Goal: Navigation & Orientation: Find specific page/section

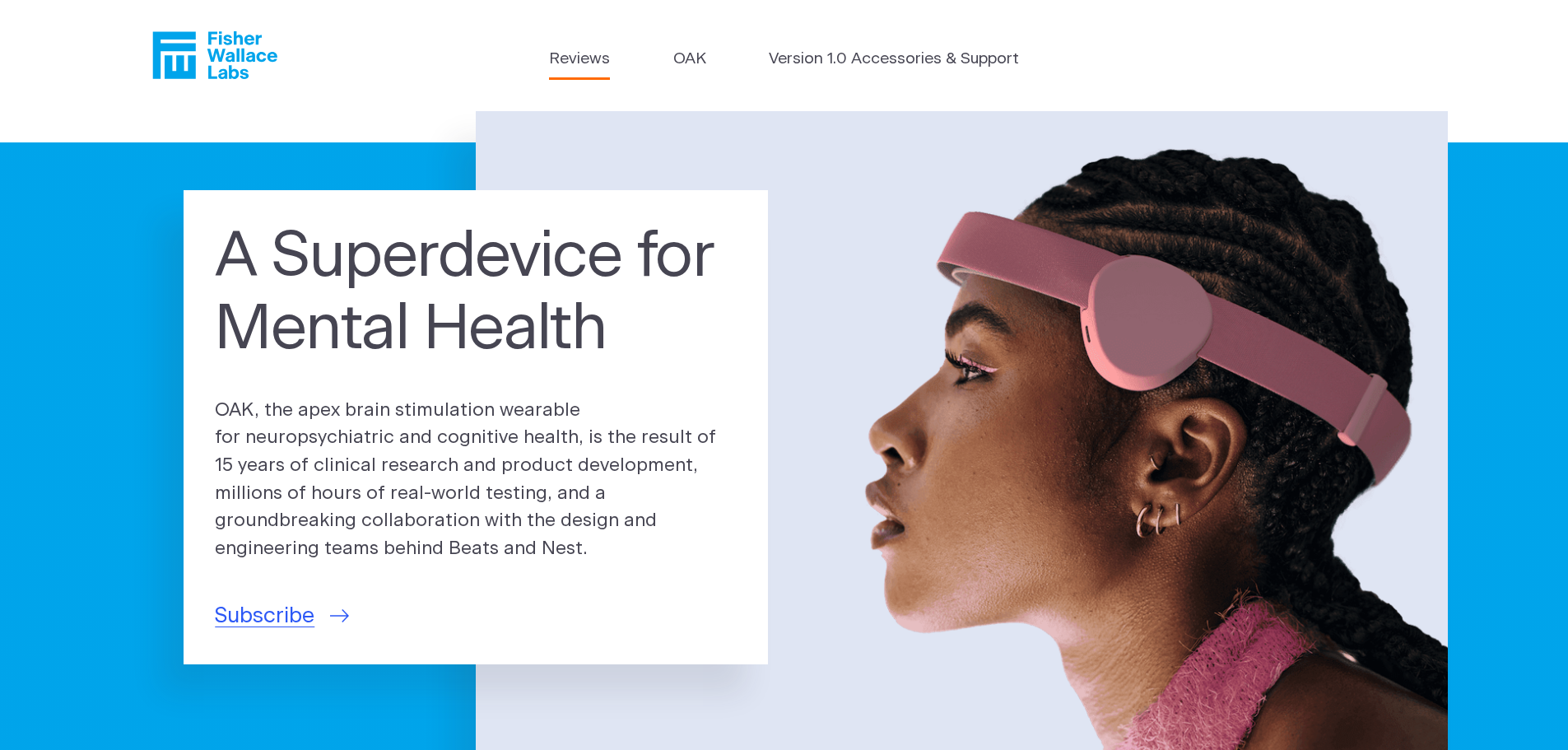
click at [596, 58] on link "Reviews" at bounding box center [580, 59] width 61 height 24
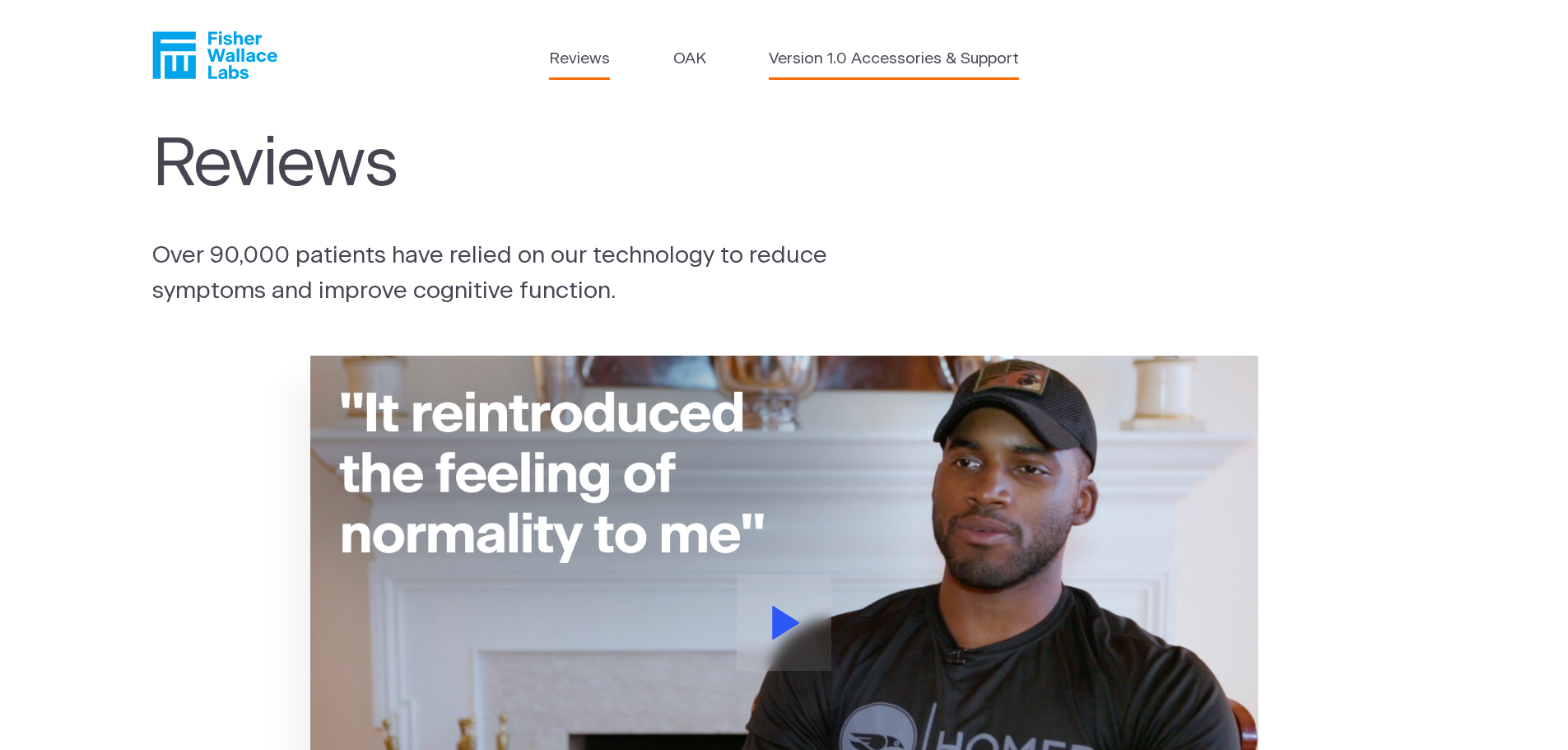
click at [839, 56] on link "Version 1.0 Accessories & Support" at bounding box center [893, 59] width 250 height 24
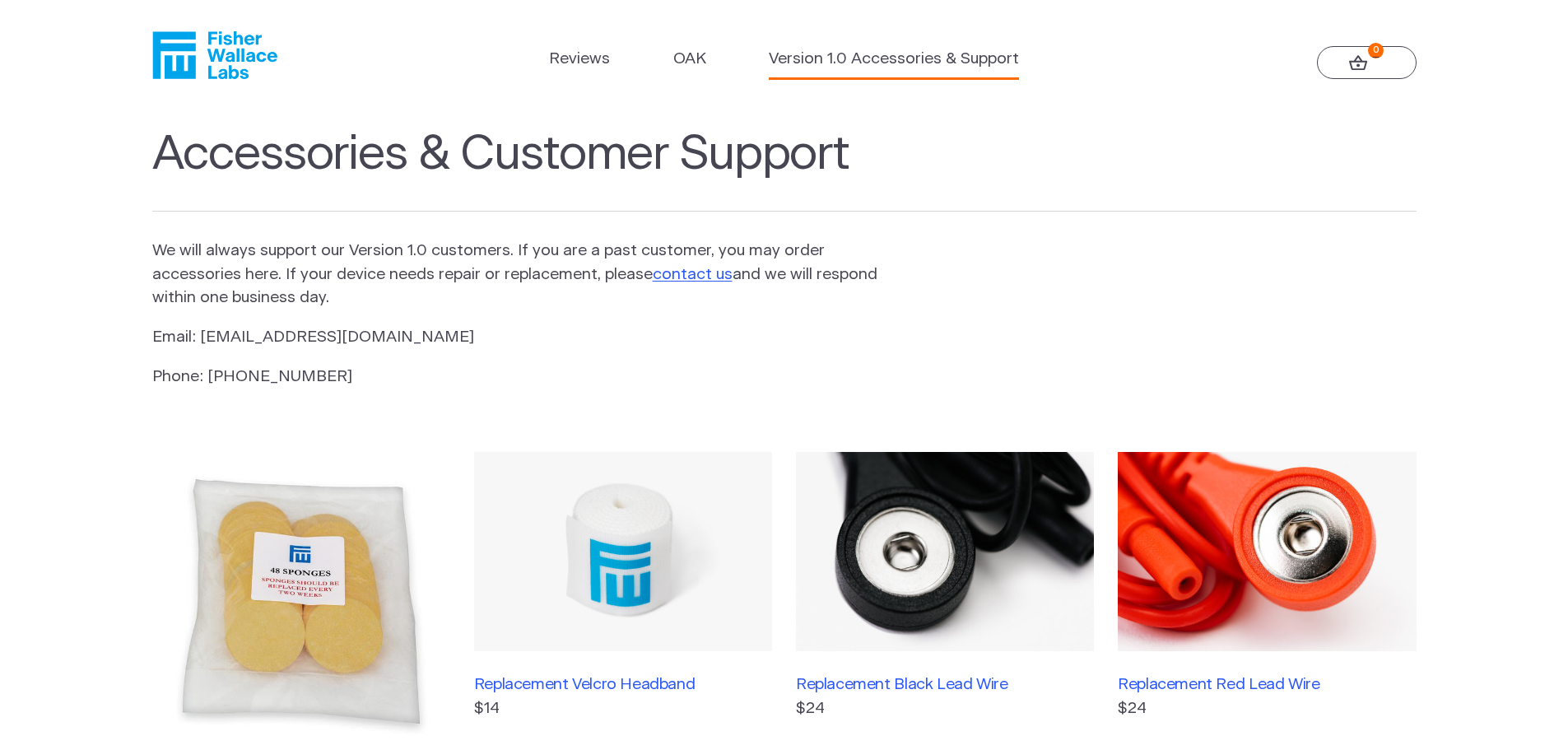
click at [1368, 60] on link "0" at bounding box center [1366, 62] width 99 height 33
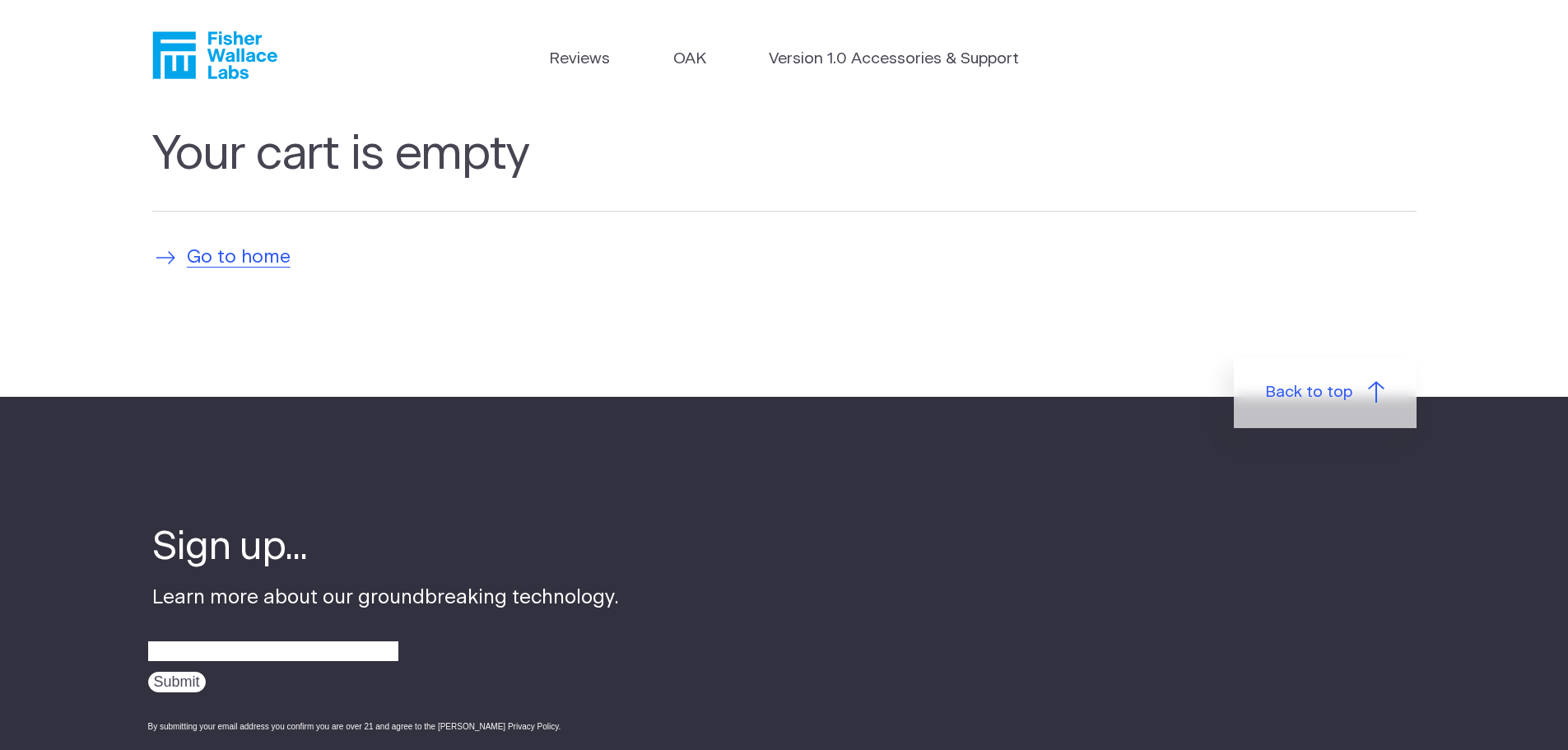
click at [263, 255] on span "Go to home" at bounding box center [239, 257] width 104 height 28
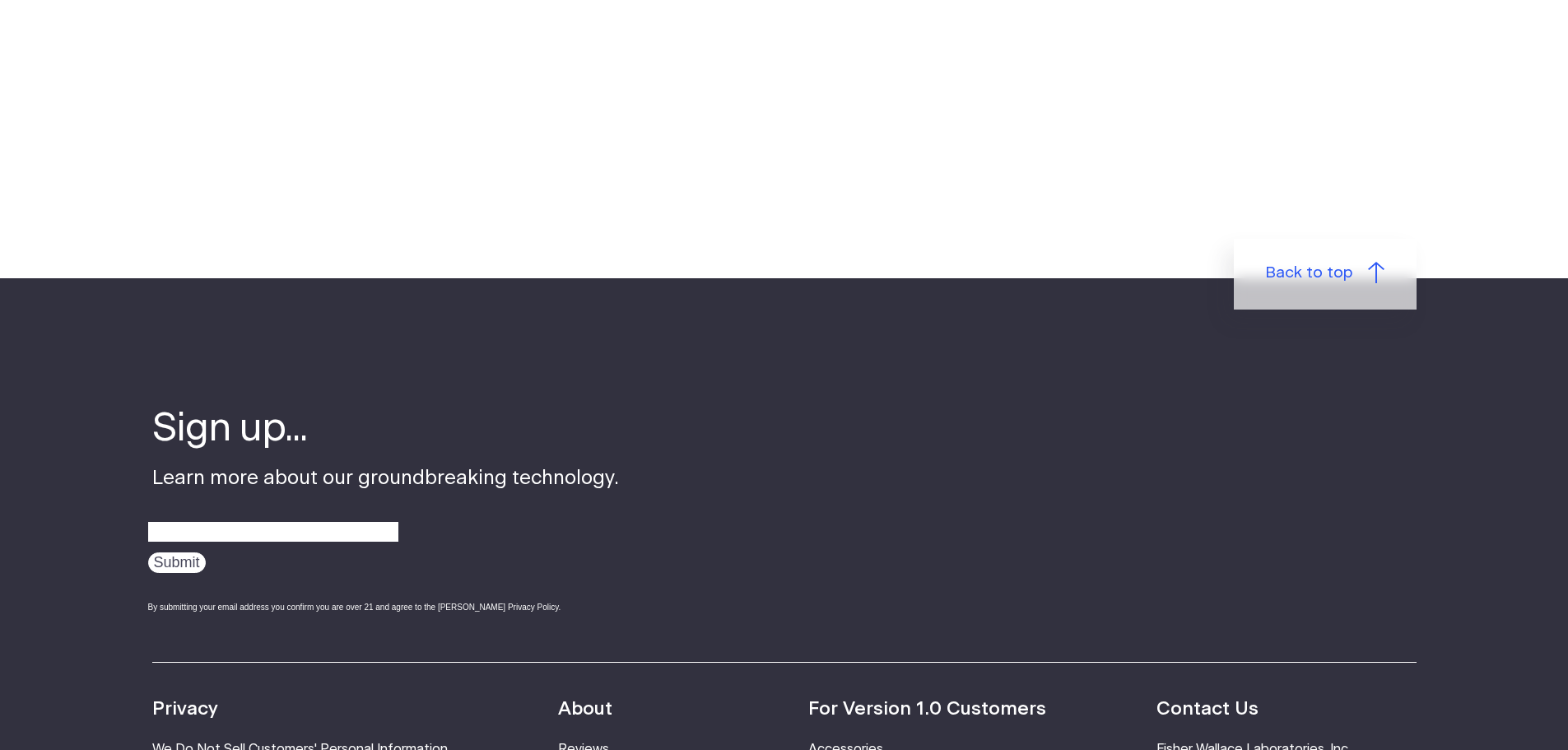
scroll to position [4443, 0]
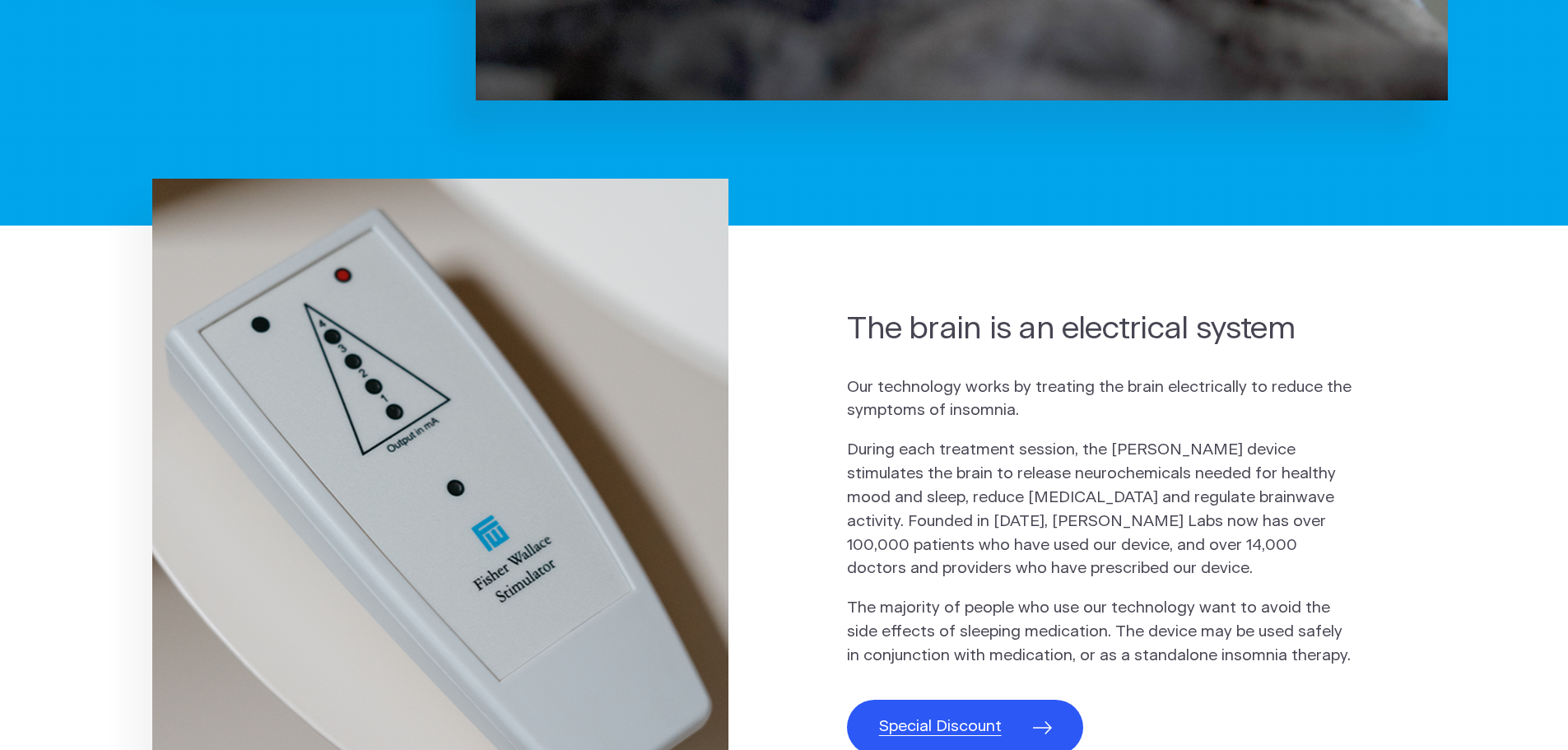
scroll to position [1234, 0]
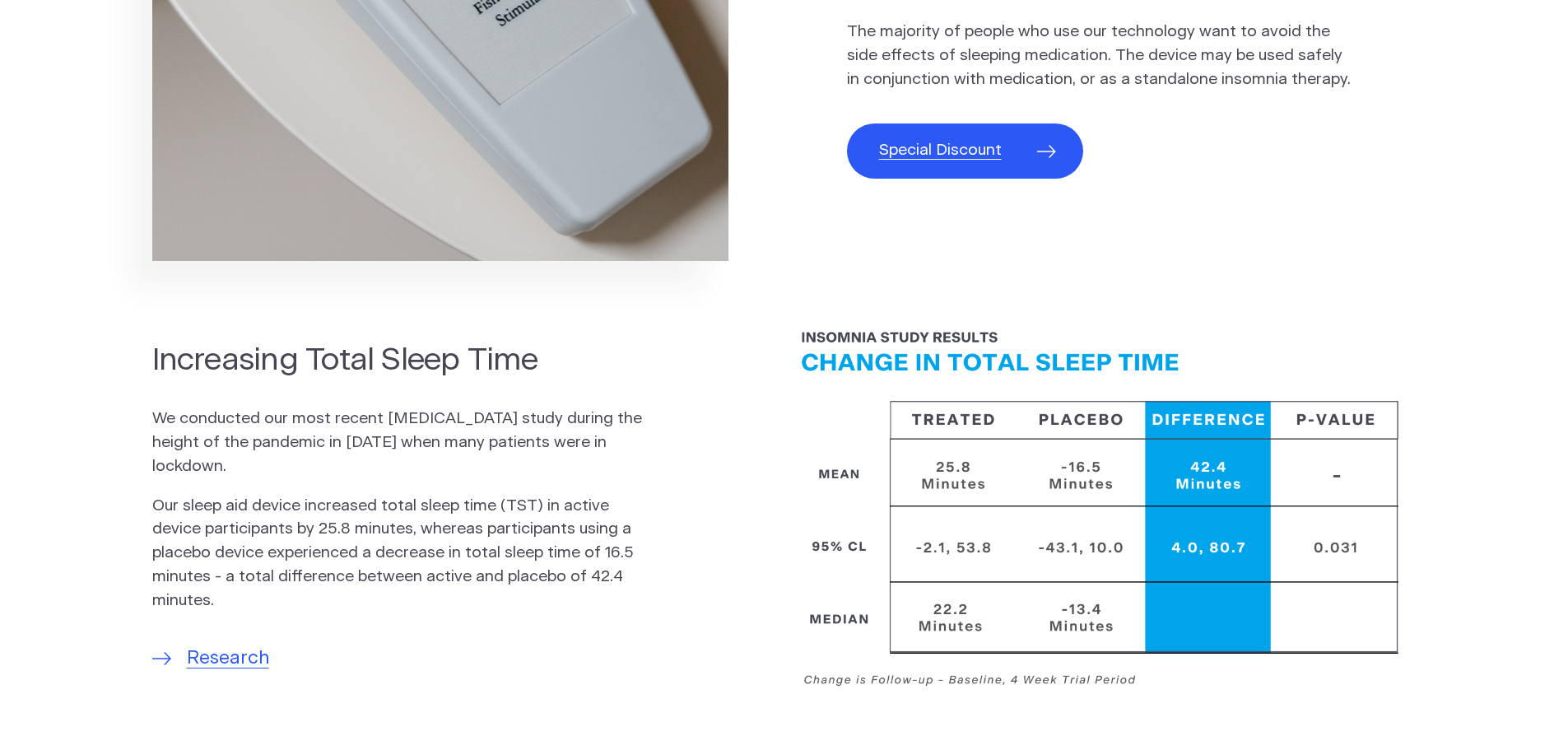
click at [976, 155] on span "Special Discount" at bounding box center [941, 151] width 123 height 24
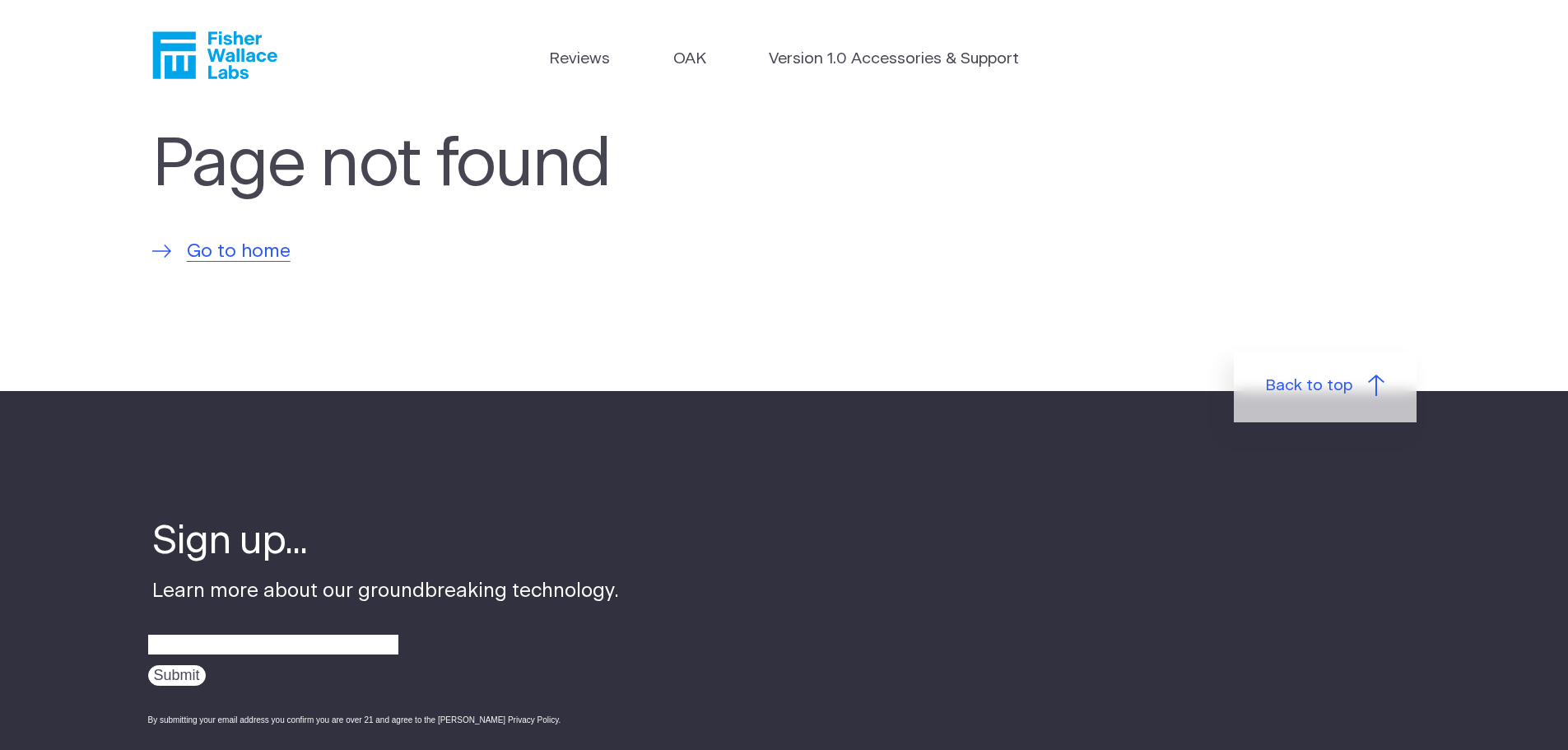
scroll to position [467, 0]
